Goal: Task Accomplishment & Management: Manage account settings

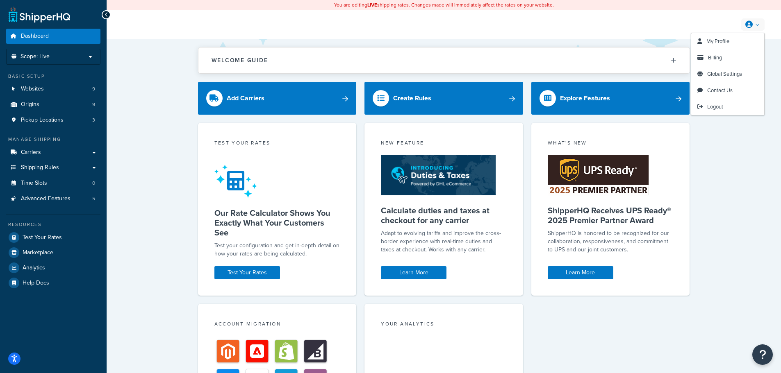
click at [749, 26] on icon at bounding box center [748, 24] width 7 height 7
click at [724, 59] on link "Billing" at bounding box center [727, 58] width 73 height 16
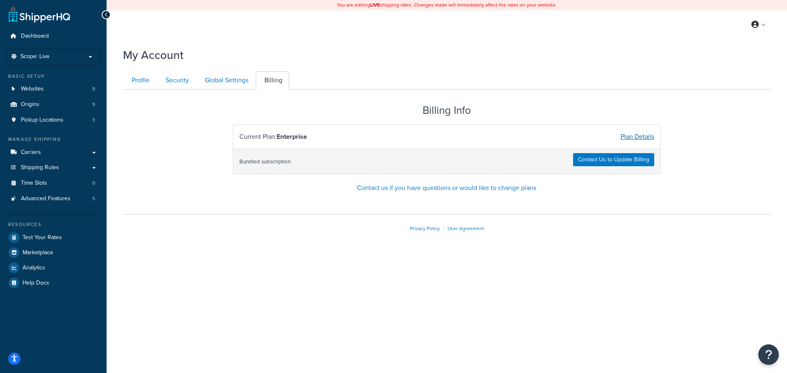
click at [642, 133] on link "Plan Details" at bounding box center [637, 136] width 34 height 9
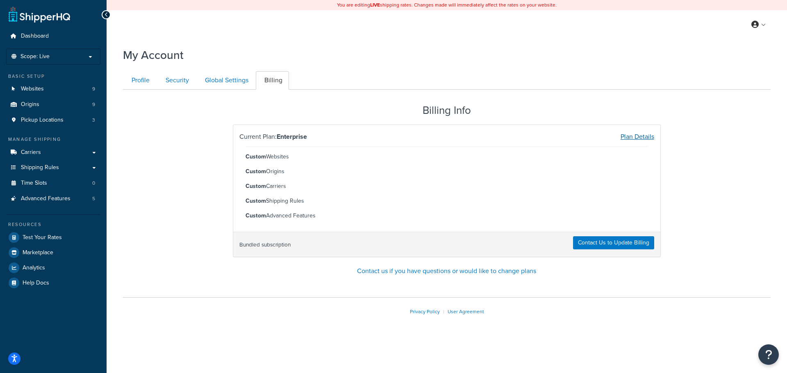
click at [626, 135] on link "Plan Details" at bounding box center [637, 136] width 34 height 9
